Goal: Information Seeking & Learning: Learn about a topic

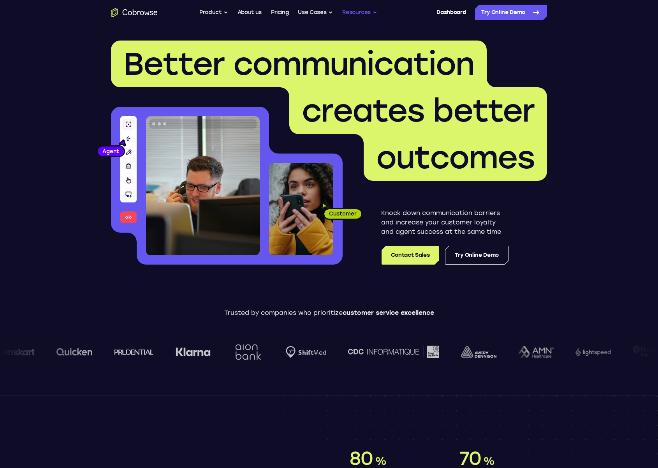
click at [367, 11] on button "Resources" at bounding box center [359, 13] width 35 height 16
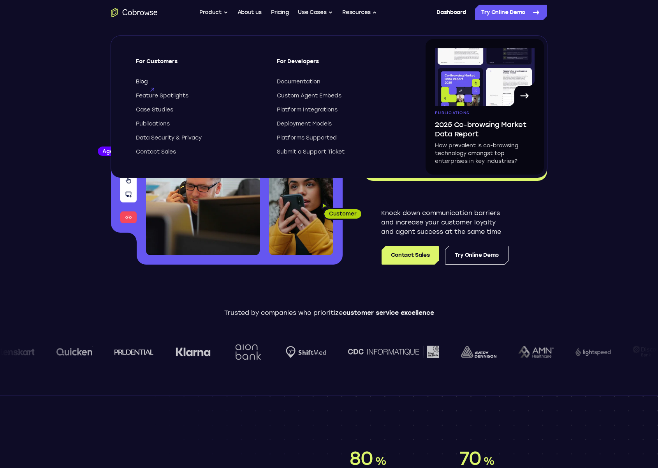
click at [152, 84] on icon at bounding box center [152, 89] width 11 height 11
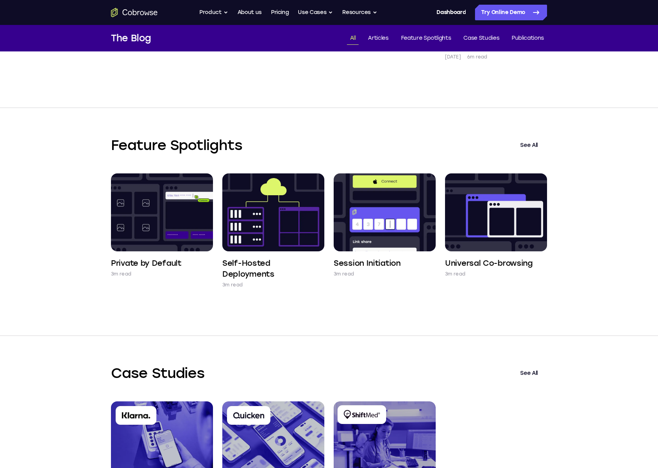
scroll to position [834, 0]
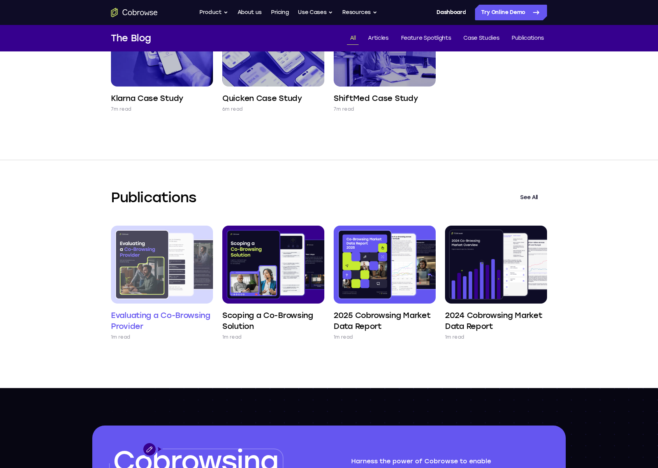
click at [167, 319] on h4 "Evaluating a Co-Browsing Provider" at bounding box center [162, 321] width 102 height 22
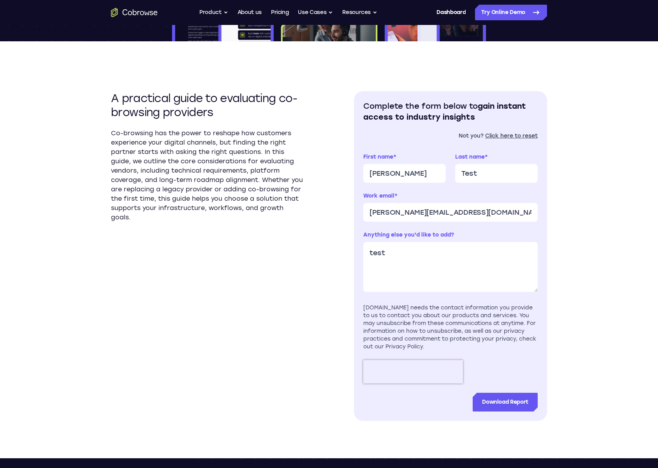
scroll to position [178, 0]
